Goal: Information Seeking & Learning: Learn about a topic

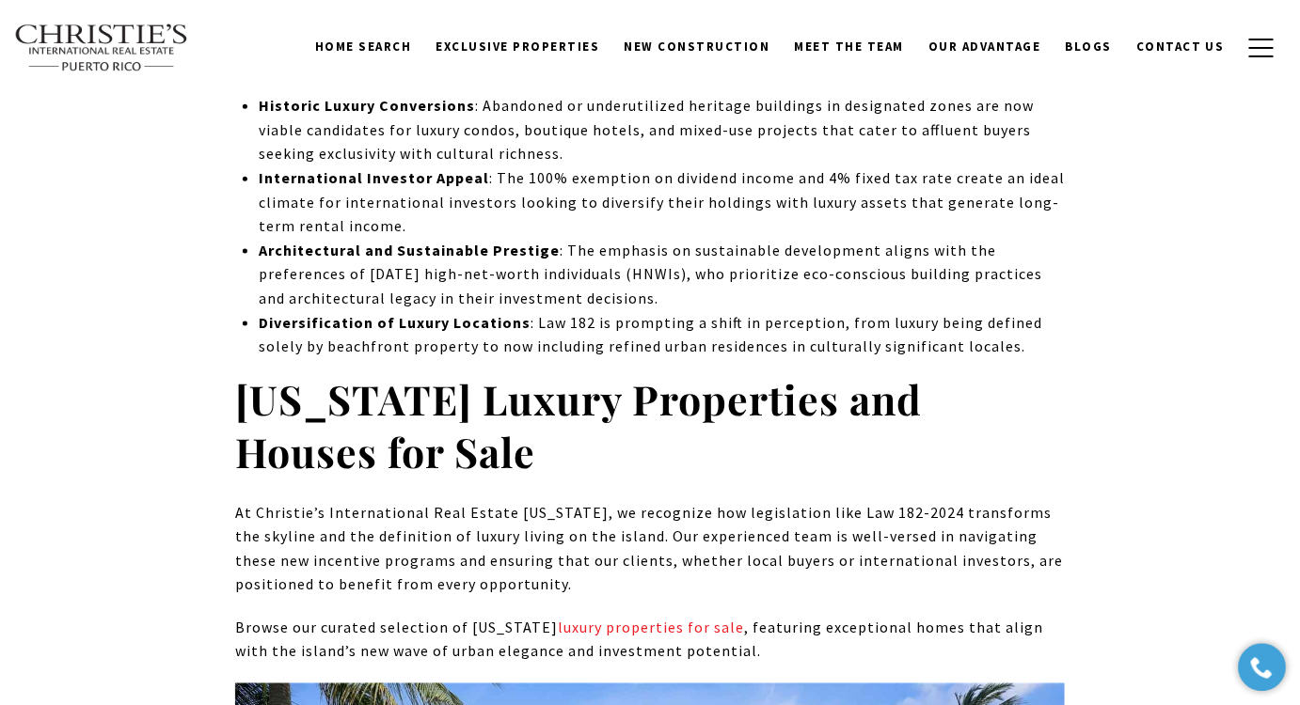
scroll to position [10298, 0]
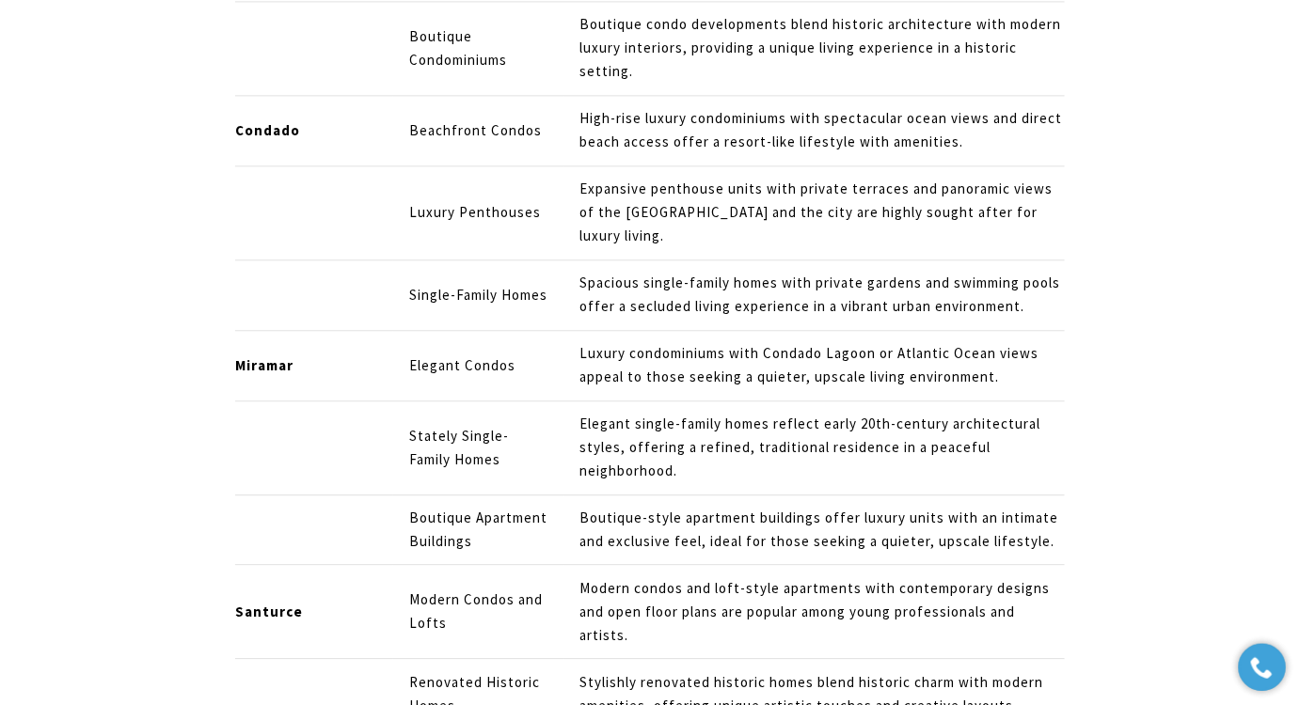
scroll to position [6250, 0]
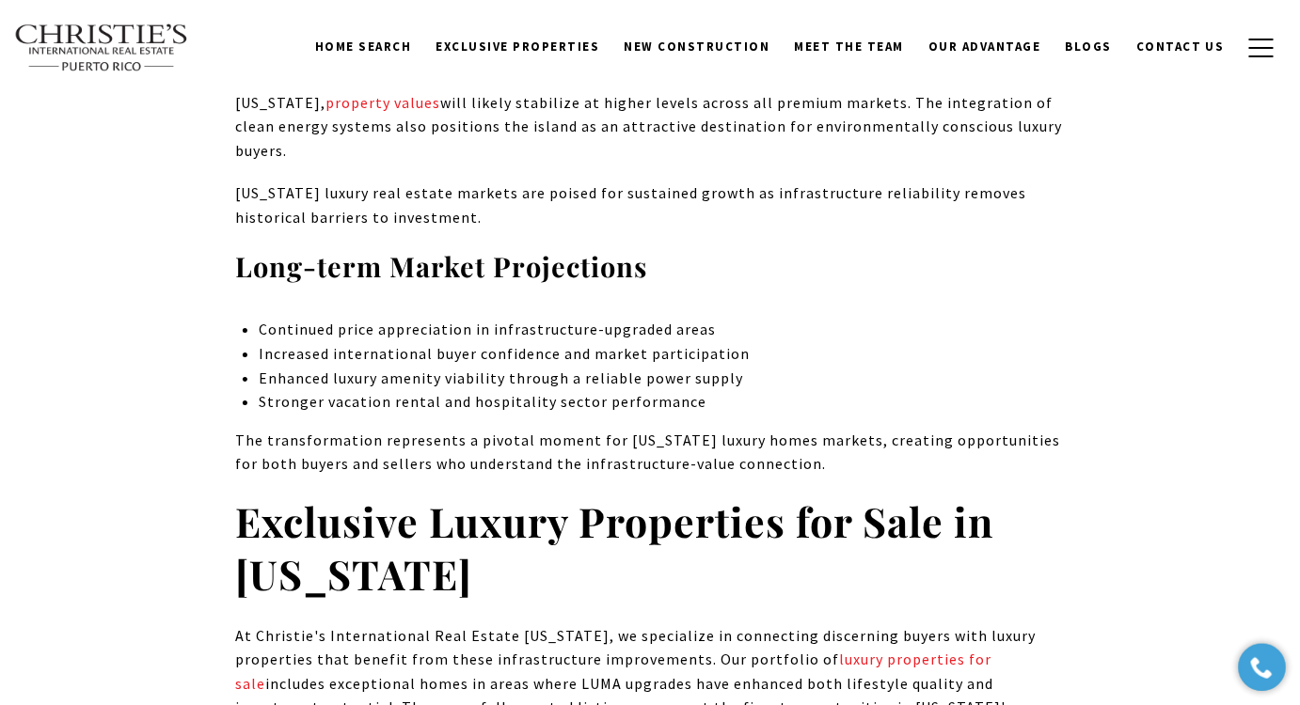
scroll to position [8893, 0]
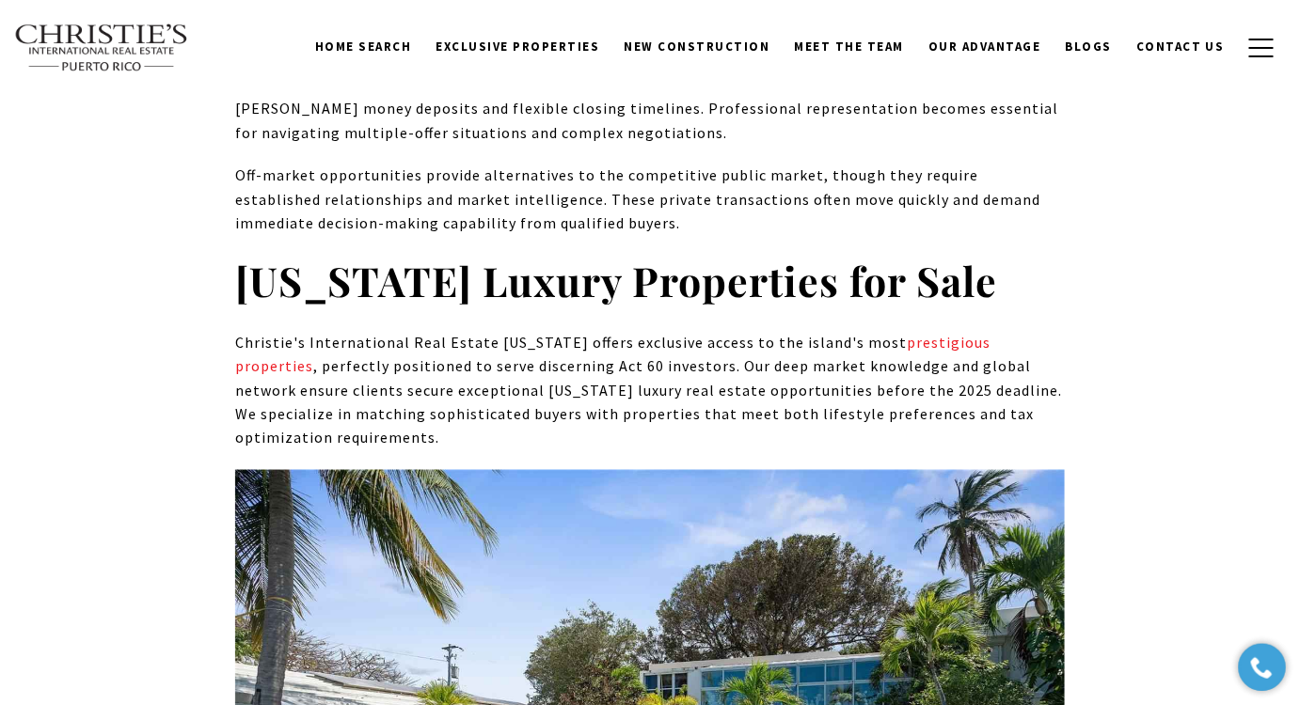
scroll to position [7930, 0]
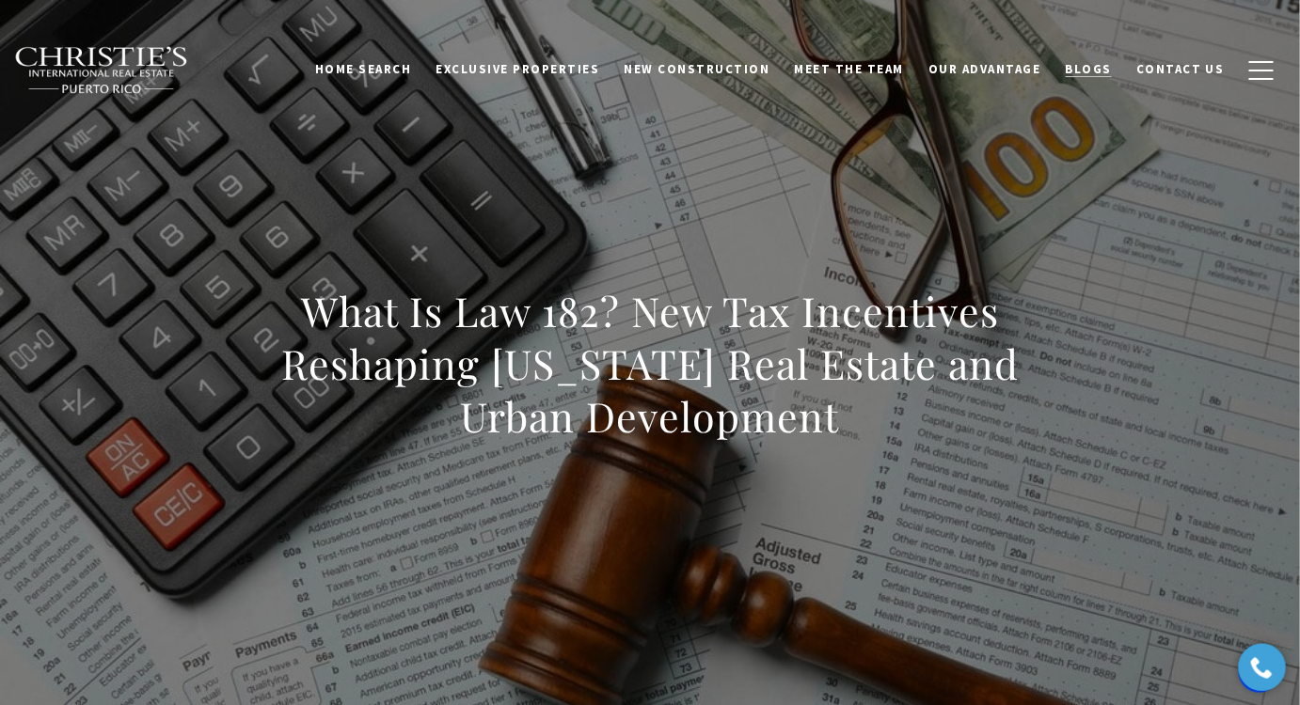
click at [1110, 68] on span "Blogs" at bounding box center [1089, 69] width 47 height 16
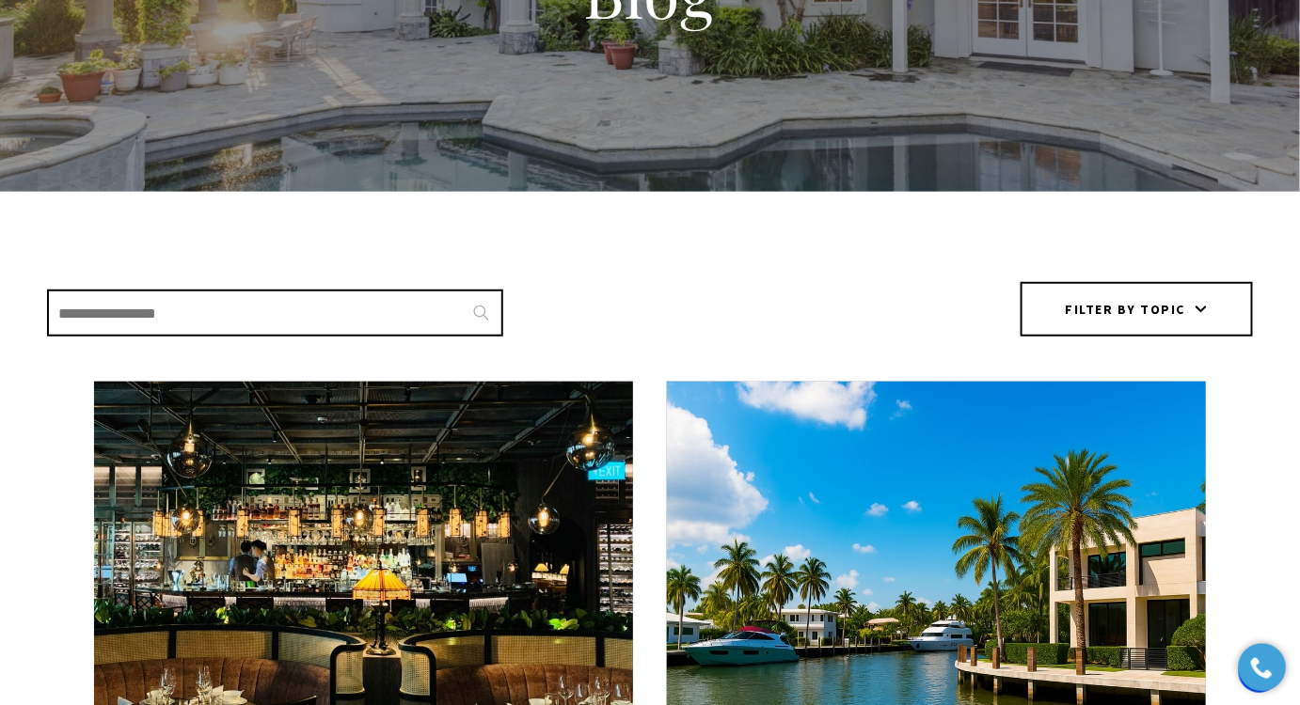
scroll to position [598, 0]
